Goal: Transaction & Acquisition: Purchase product/service

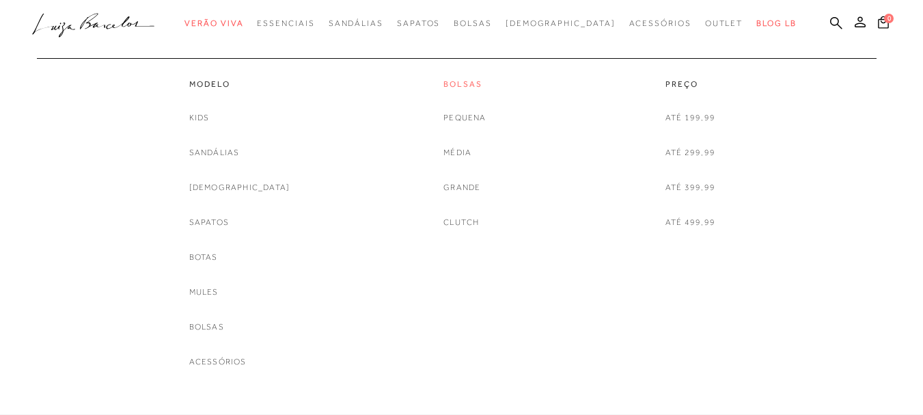
click at [469, 85] on link "Bolsas" at bounding box center [465, 85] width 42 height 12
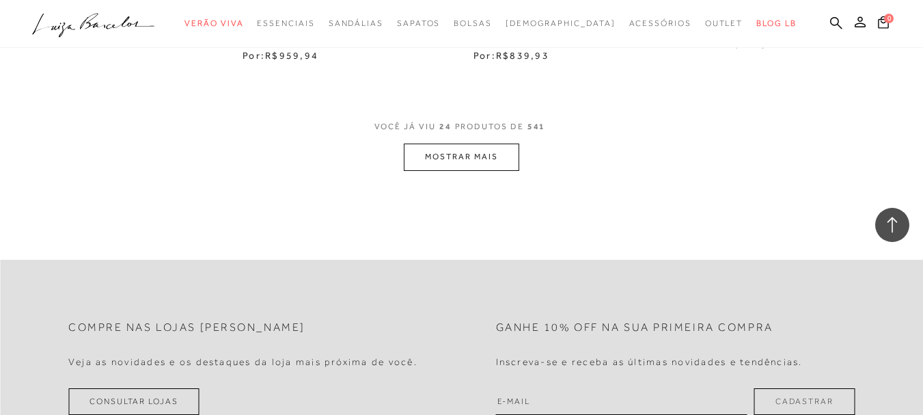
scroll to position [2733, 0]
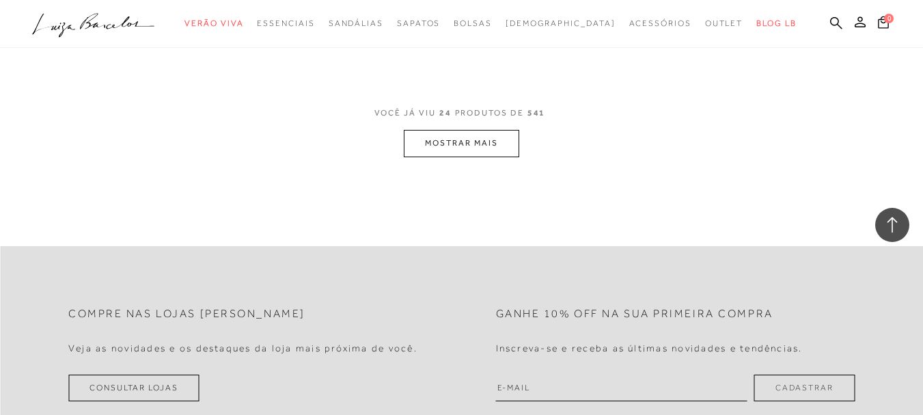
click at [464, 140] on button "MOSTRAR MAIS" at bounding box center [461, 143] width 115 height 27
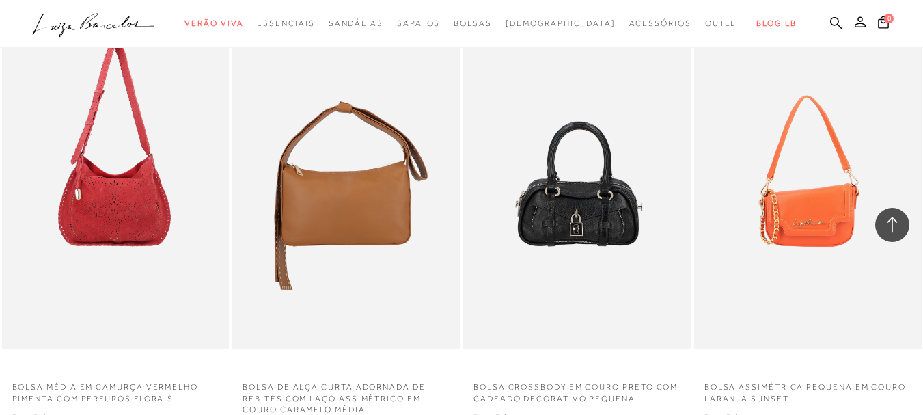
scroll to position [5262, 0]
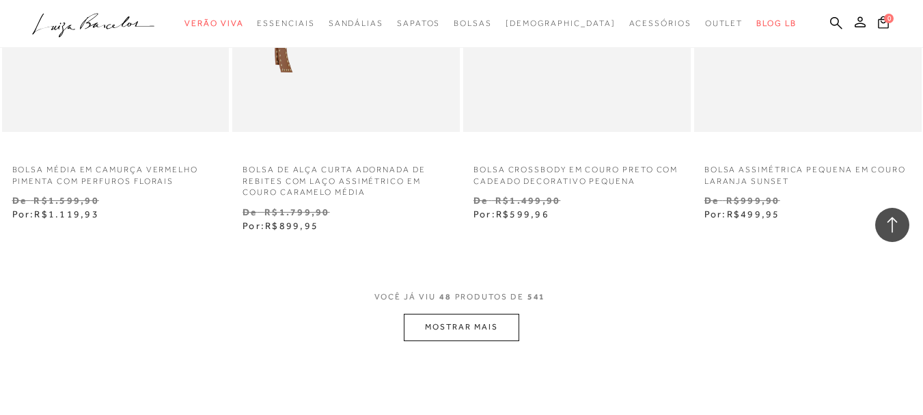
click at [460, 327] on button "MOSTRAR MAIS" at bounding box center [461, 327] width 115 height 27
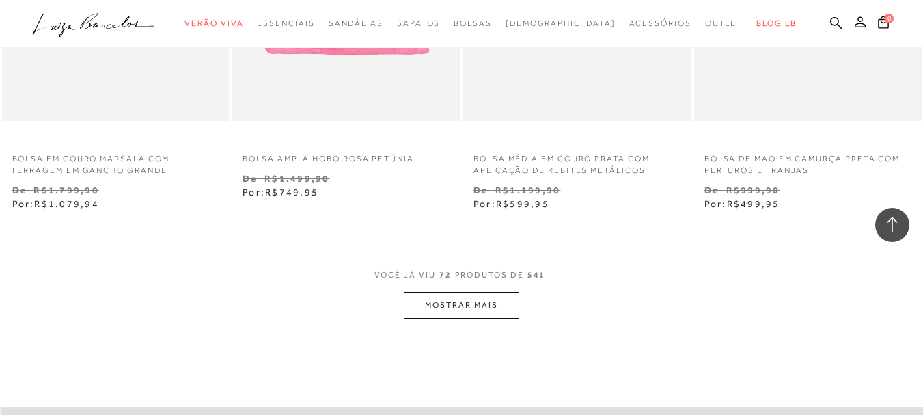
scroll to position [7995, 0]
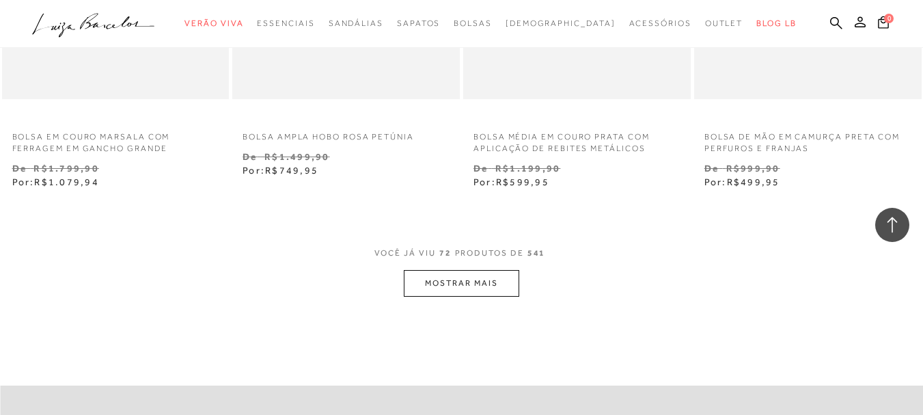
click at [471, 286] on button "MOSTRAR MAIS" at bounding box center [461, 283] width 115 height 27
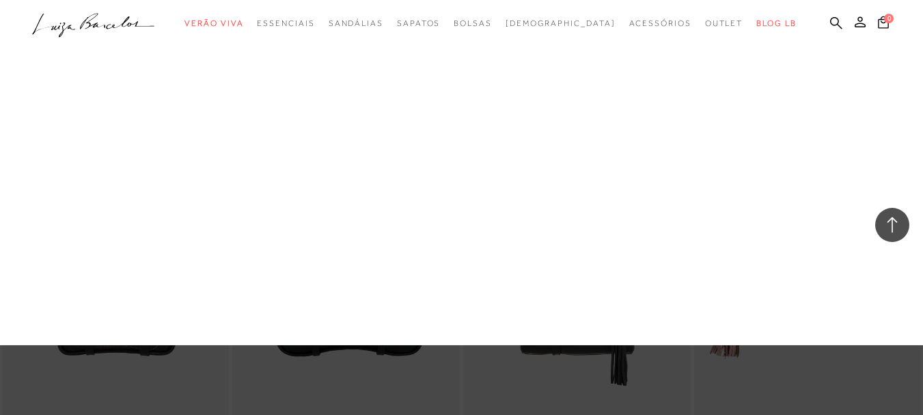
scroll to position [9977, 0]
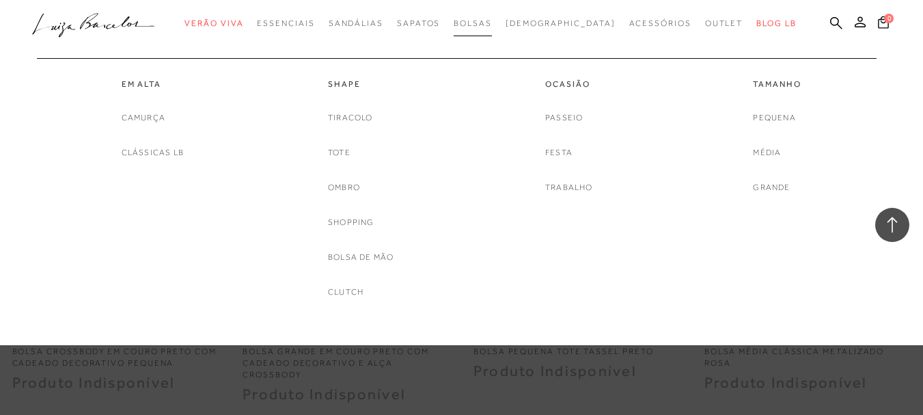
click at [492, 22] on span "Bolsas" at bounding box center [473, 23] width 38 height 10
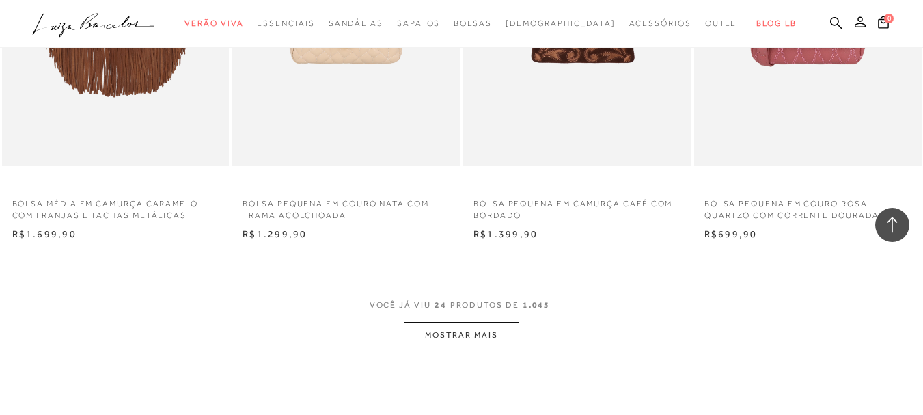
scroll to position [2460, 0]
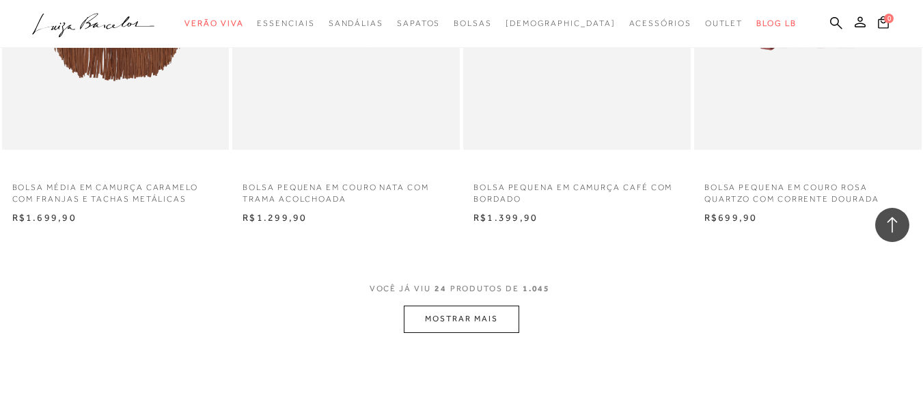
click at [429, 327] on button "MOSTRAR MAIS" at bounding box center [461, 318] width 115 height 27
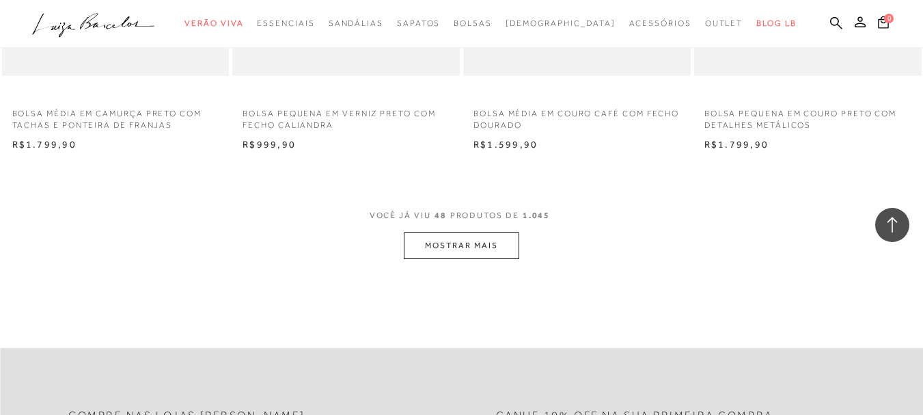
scroll to position [5262, 0]
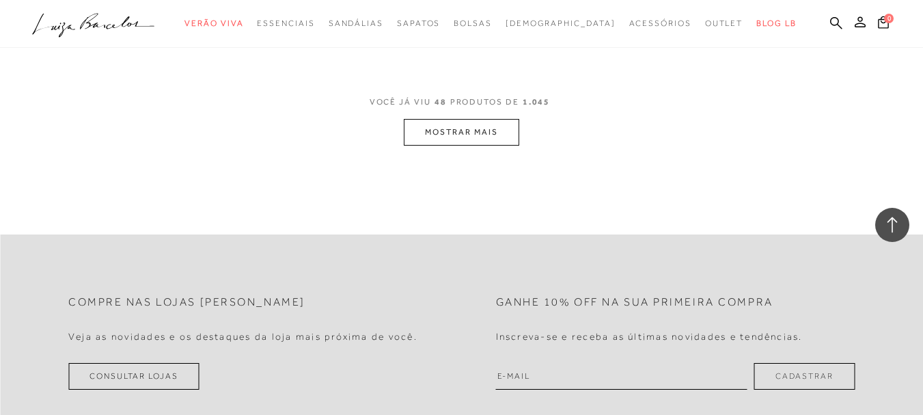
click at [504, 138] on button "MOSTRAR MAIS" at bounding box center [461, 132] width 115 height 27
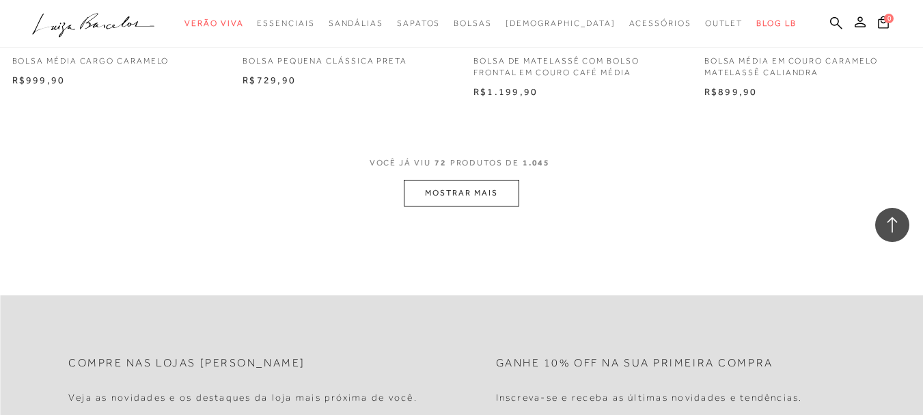
scroll to position [7790, 0]
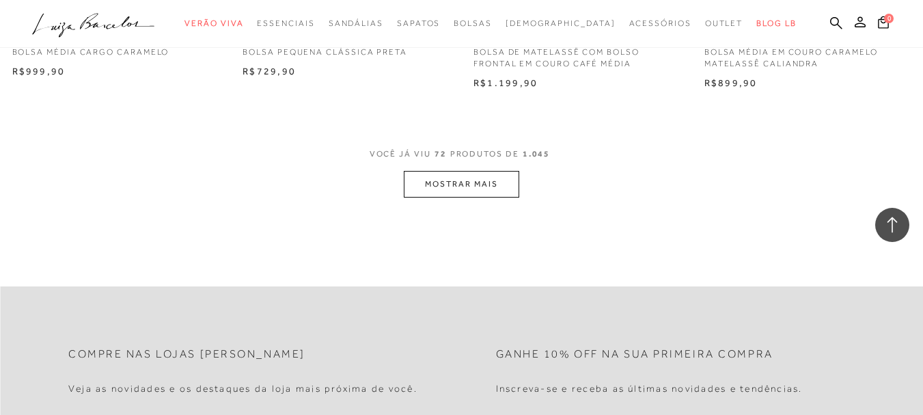
click at [441, 180] on button "MOSTRAR MAIS" at bounding box center [461, 184] width 115 height 27
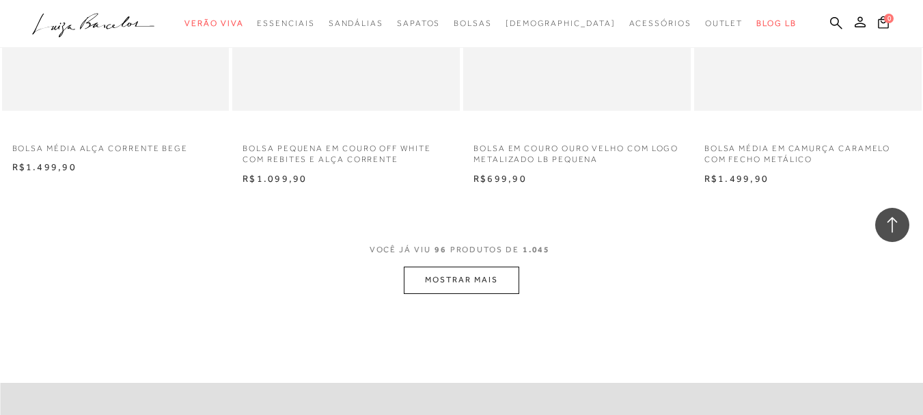
scroll to position [10319, 0]
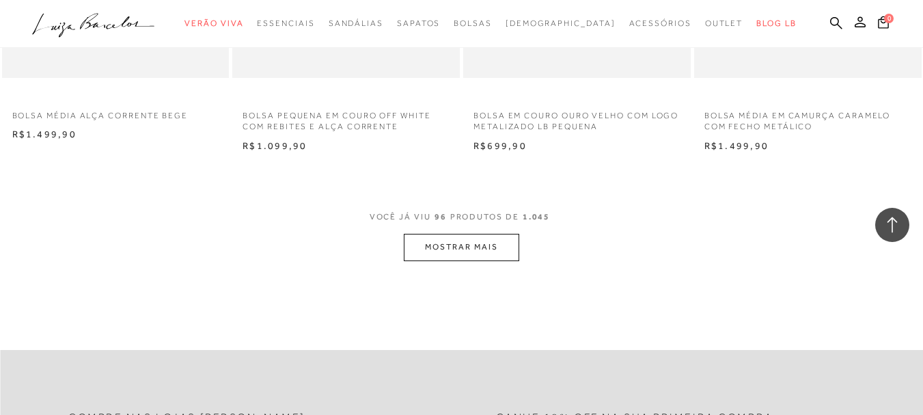
click at [459, 246] on button "MOSTRAR MAIS" at bounding box center [461, 247] width 115 height 27
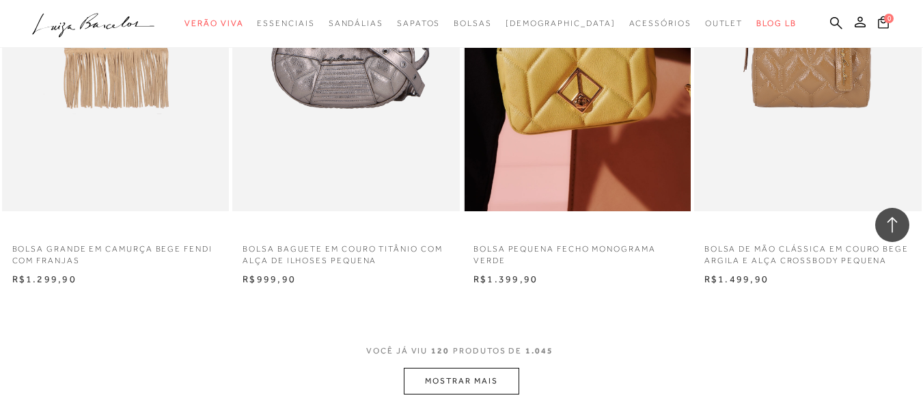
scroll to position [12916, 0]
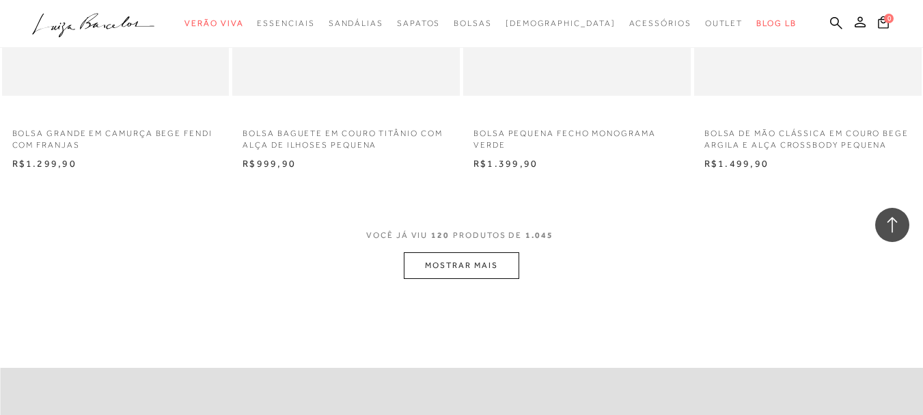
click at [474, 256] on button "MOSTRAR MAIS" at bounding box center [461, 265] width 115 height 27
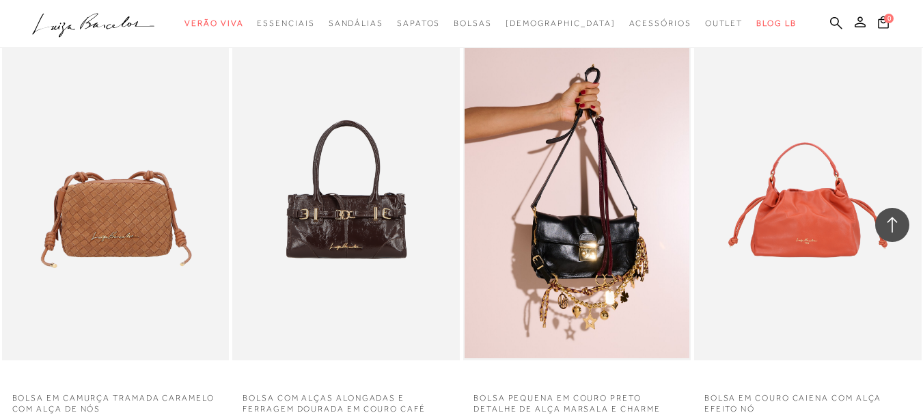
scroll to position [15444, 0]
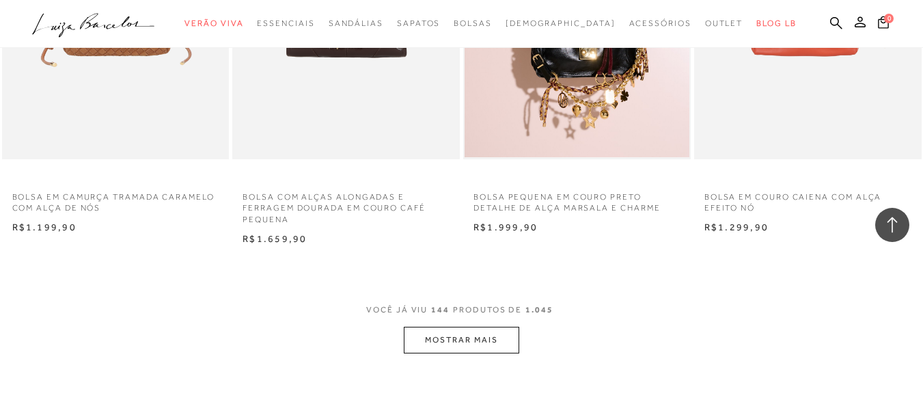
click at [500, 330] on button "MOSTRAR MAIS" at bounding box center [461, 340] width 115 height 27
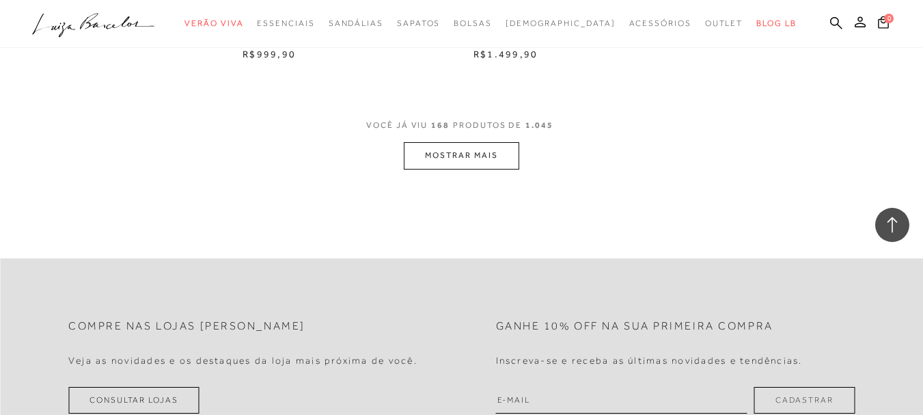
scroll to position [18246, 0]
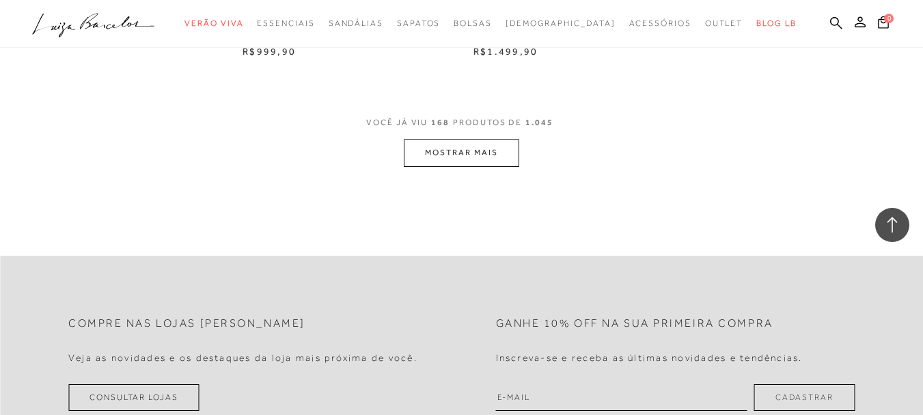
click at [488, 149] on button "MOSTRAR MAIS" at bounding box center [461, 152] width 115 height 27
